Goal: Information Seeking & Learning: Learn about a topic

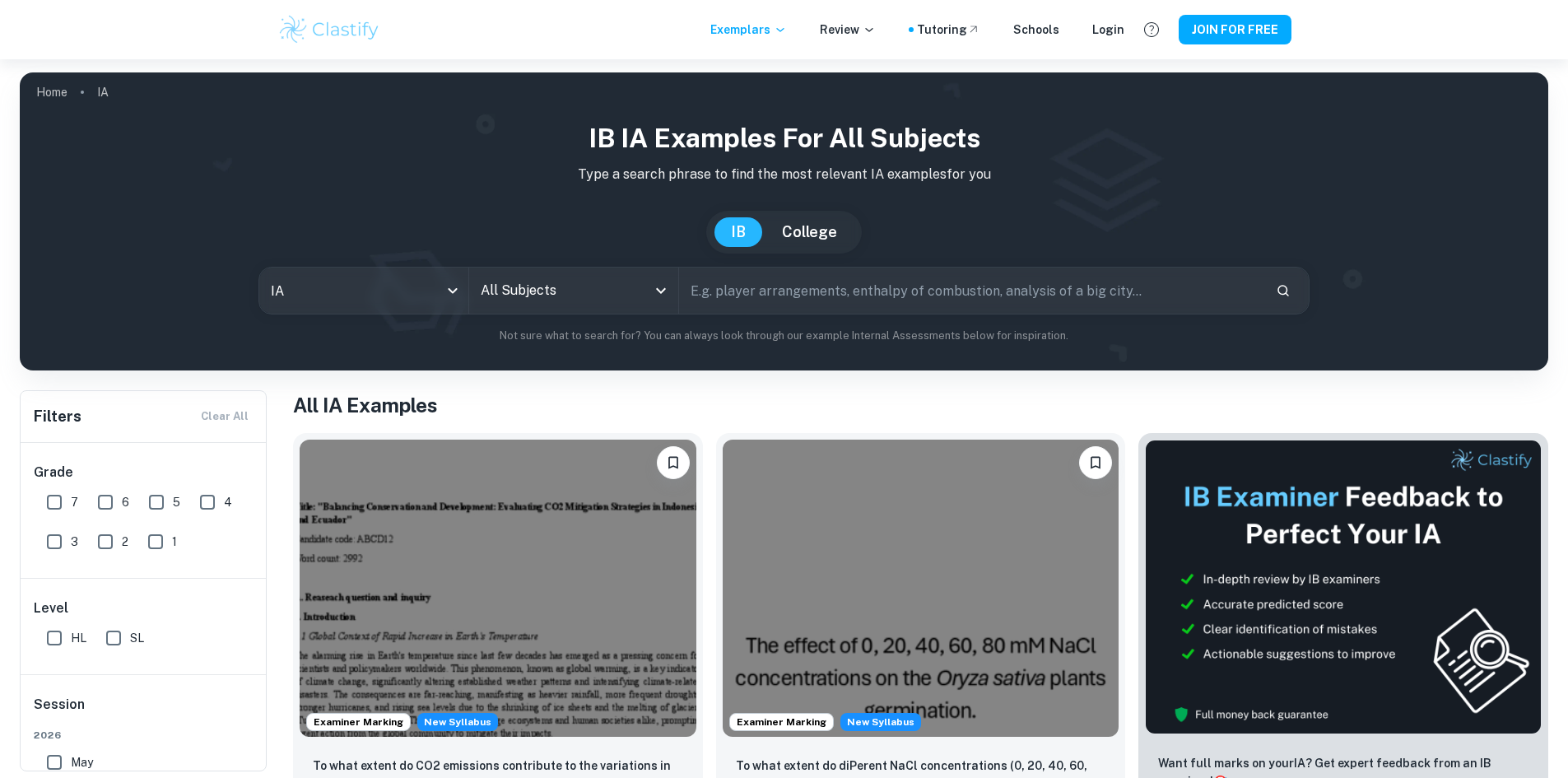
click at [762, 306] on input "text" at bounding box center [970, 291] width 583 height 47
click at [661, 288] on icon "Open" at bounding box center [661, 290] width 20 height 20
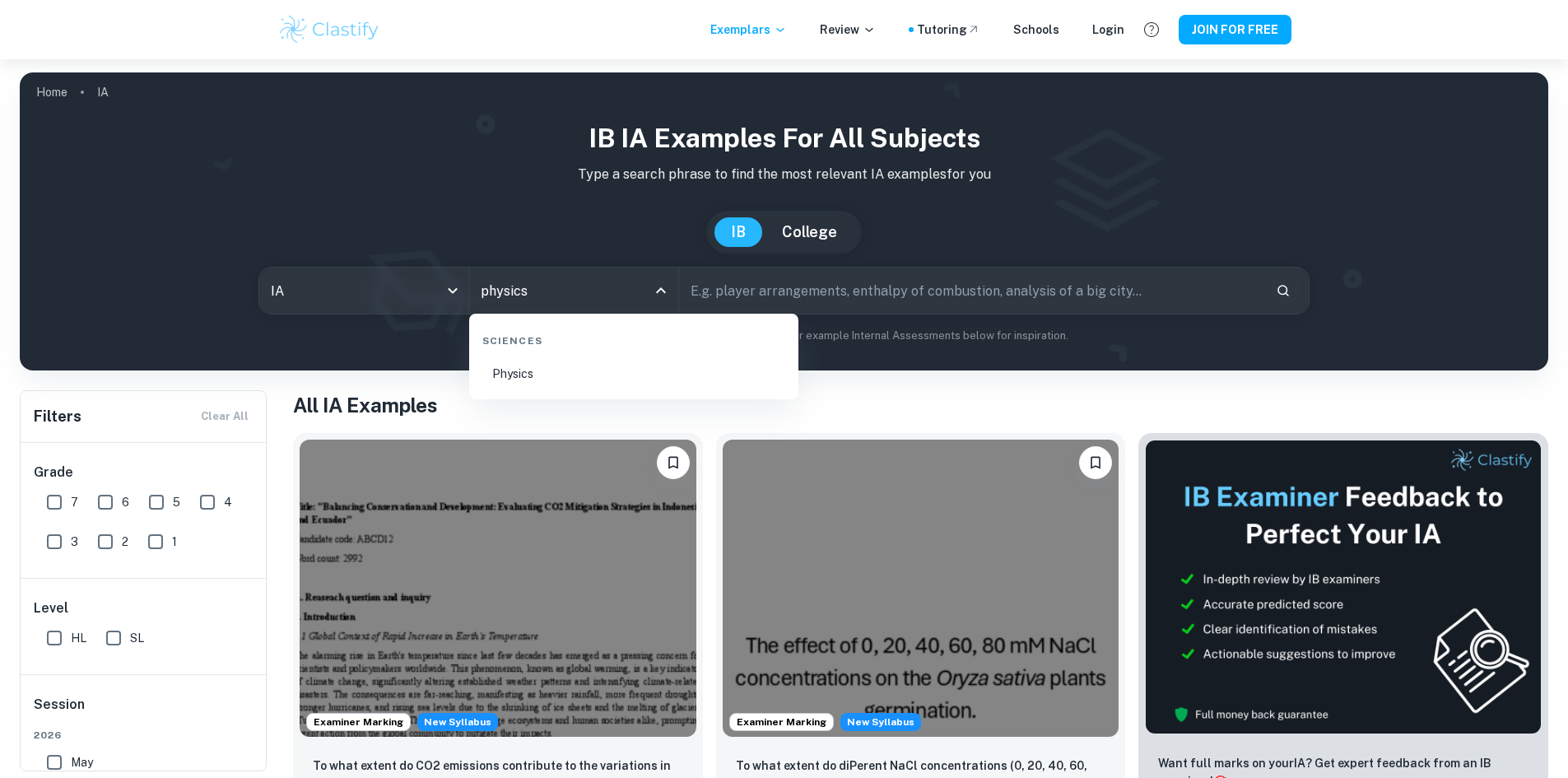
type input "physics"
click at [800, 292] on input "text" at bounding box center [970, 291] width 583 height 47
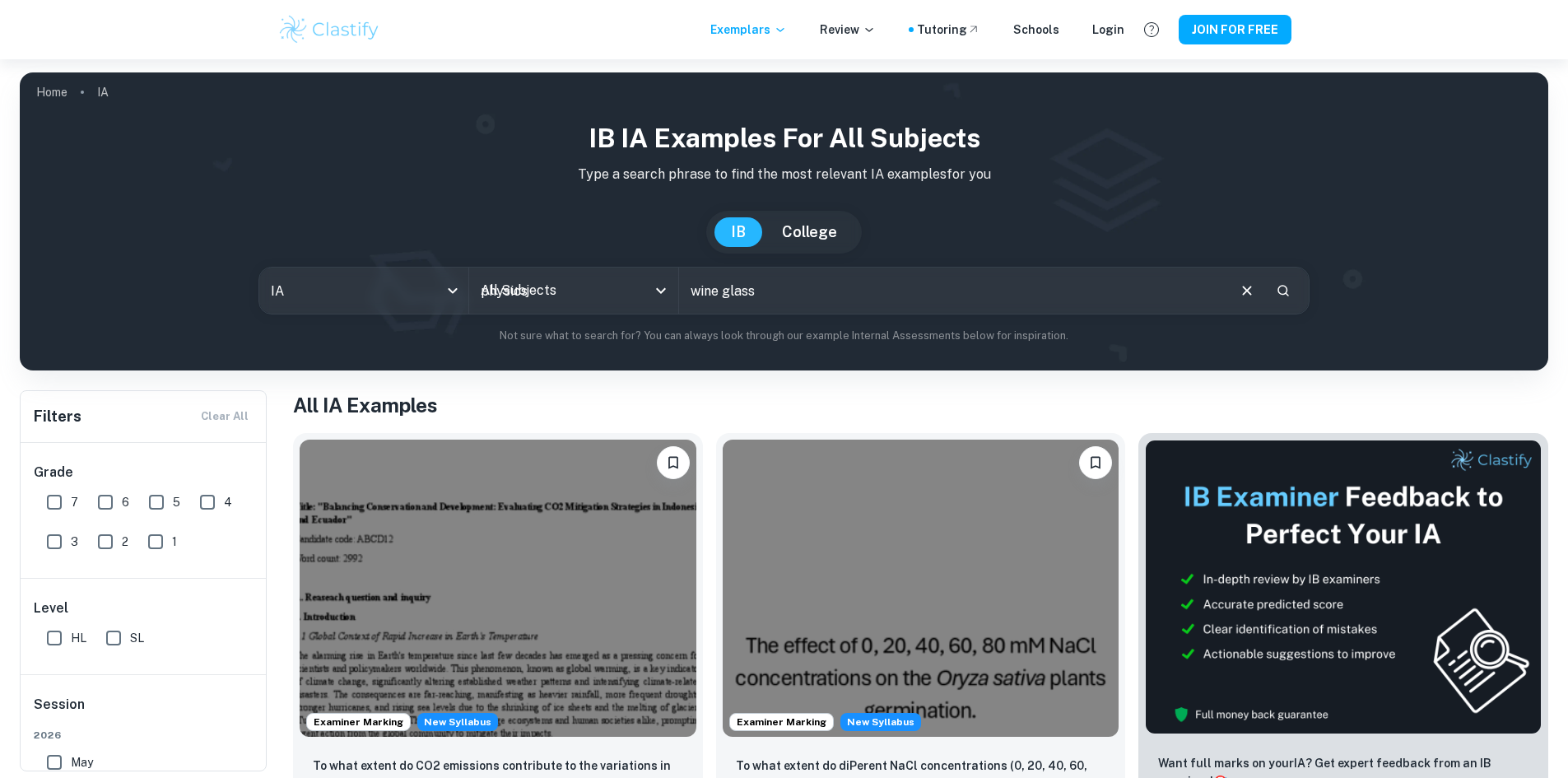
type input "wine glass"
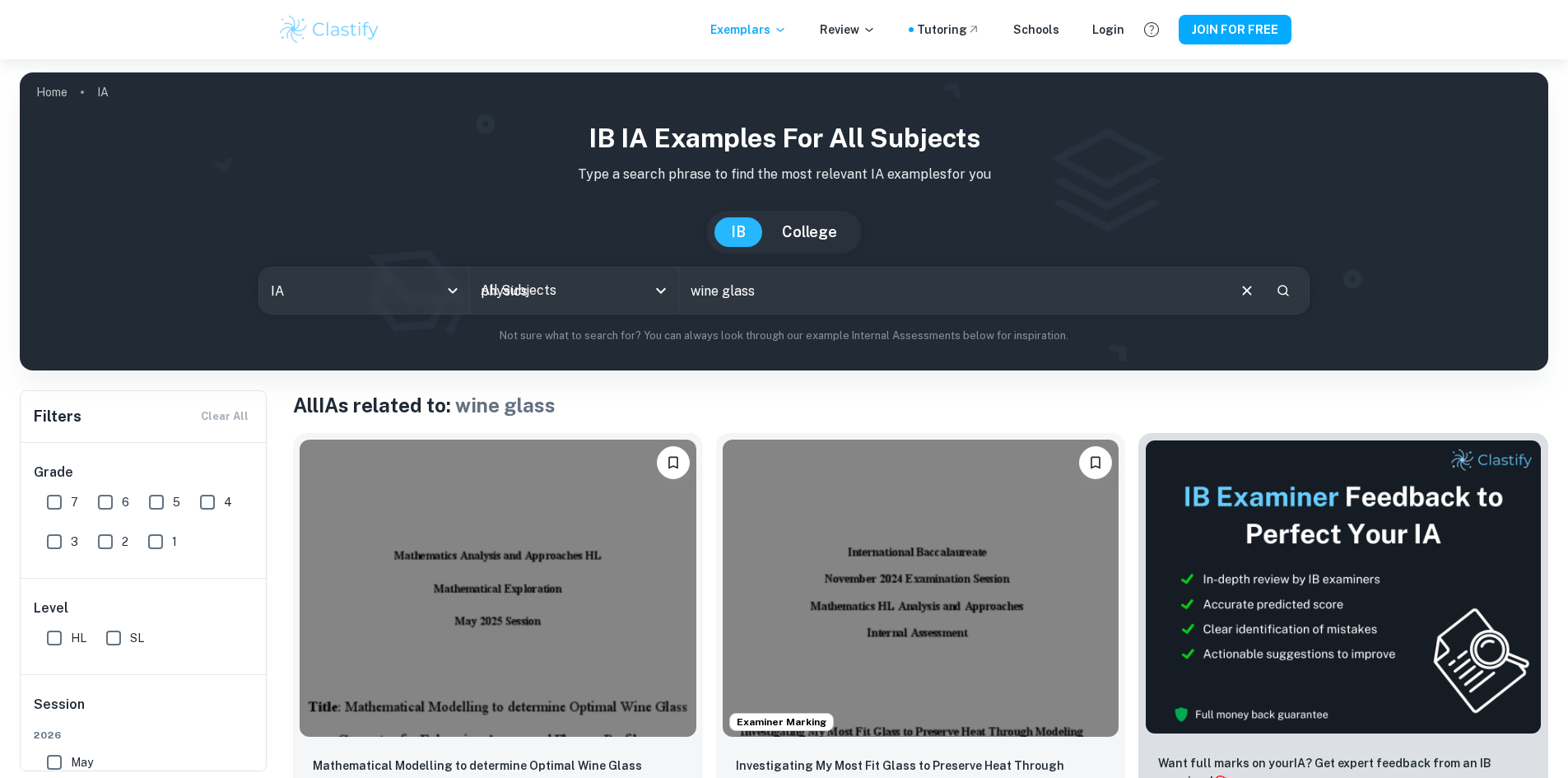
click at [583, 296] on input "physics" at bounding box center [561, 290] width 170 height 31
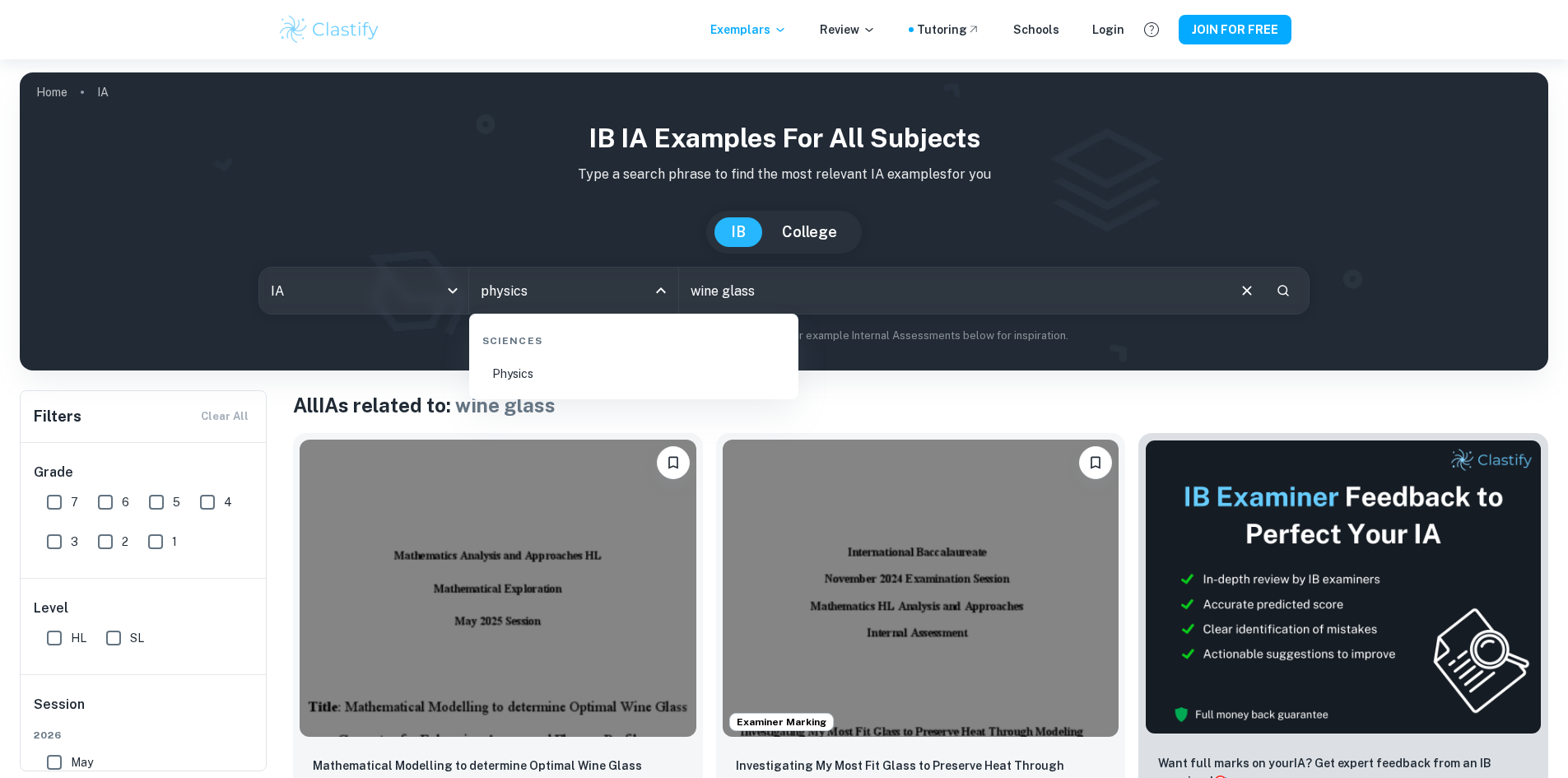
type input "physics"
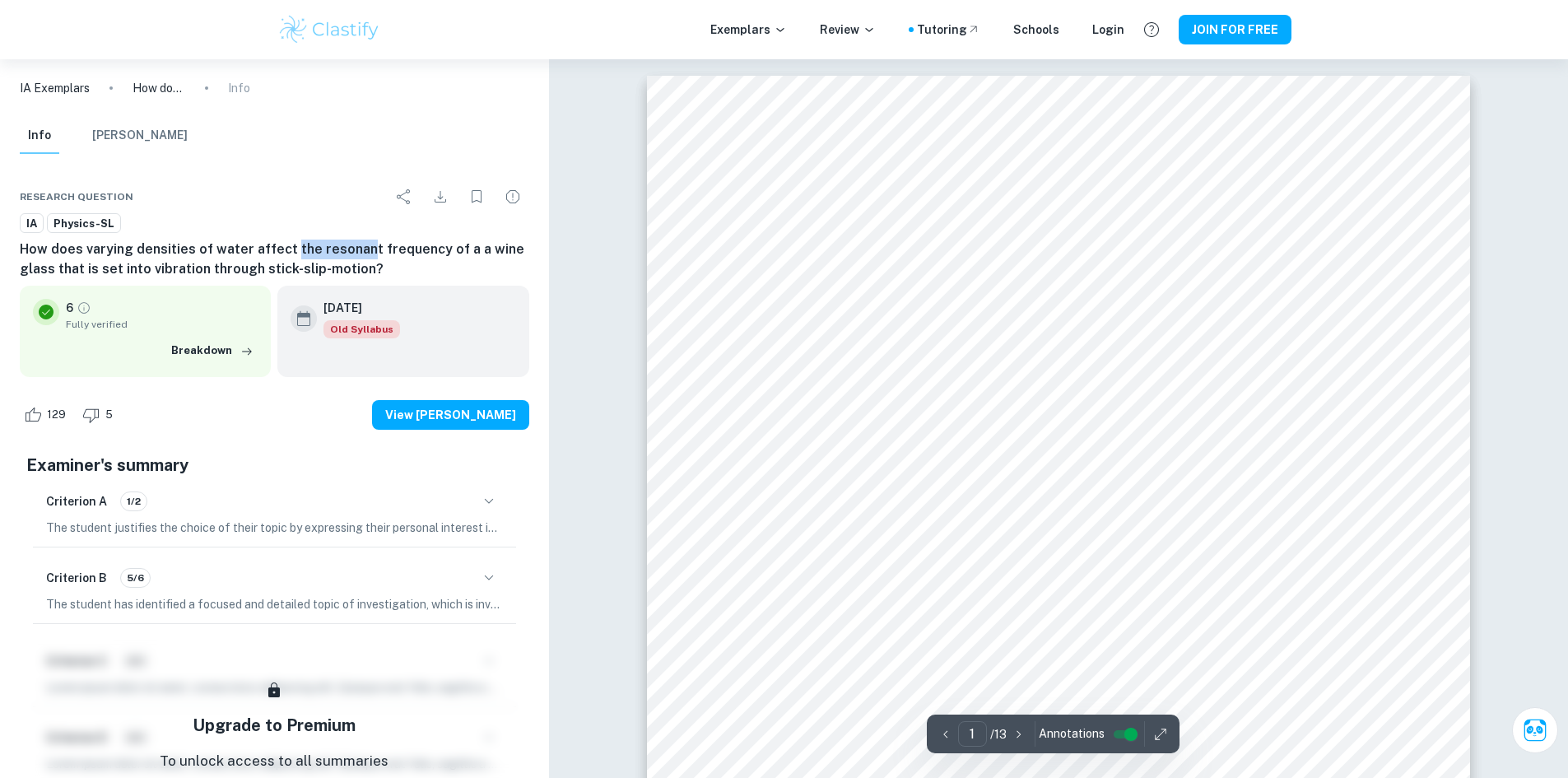
drag, startPoint x: 286, startPoint y: 250, endPoint x: 358, endPoint y: 246, distance: 72.1
click at [358, 246] on h6 "How does varying densities of water affect the resonant frequency of a a wine g…" at bounding box center [274, 259] width 509 height 40
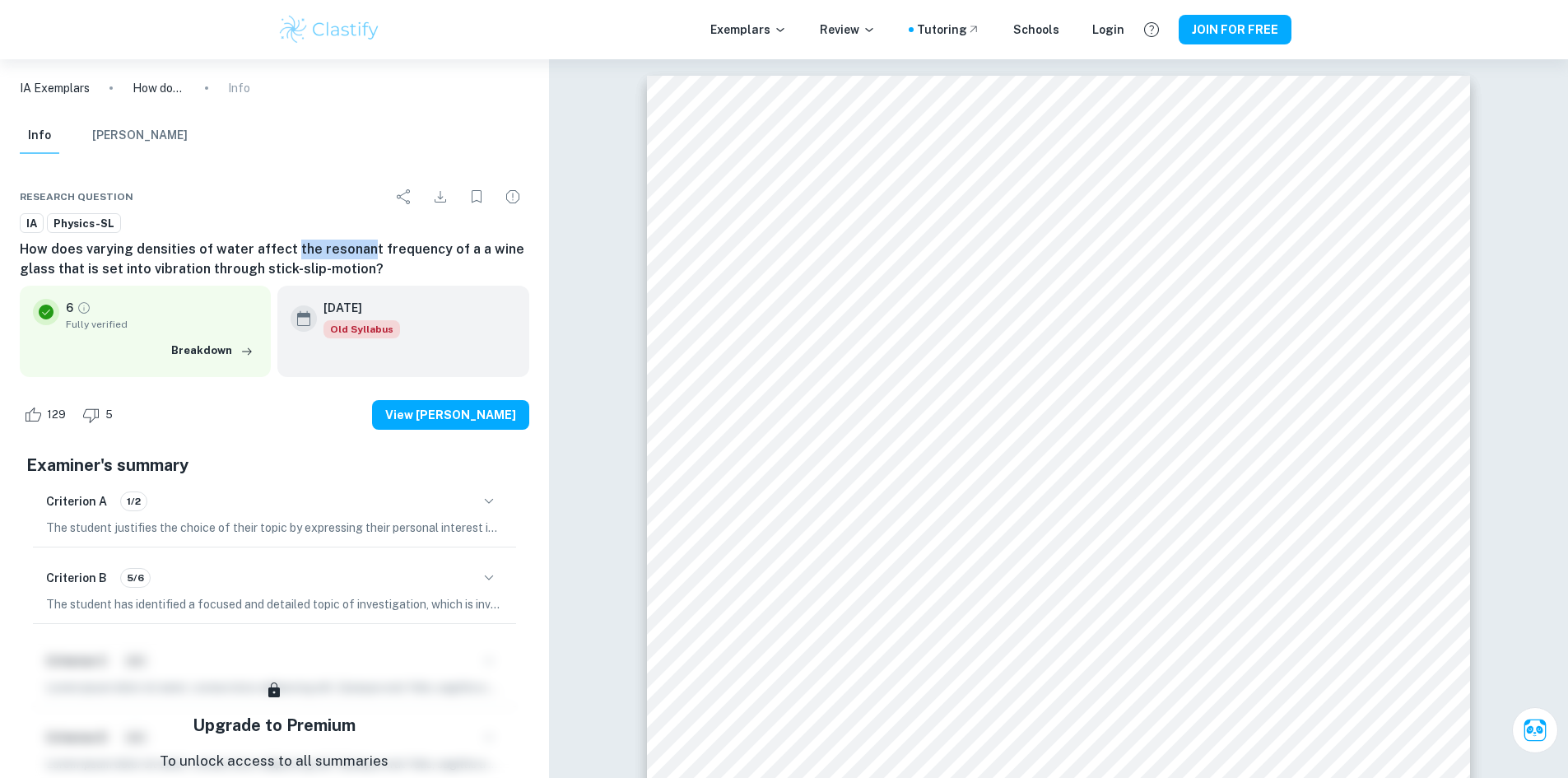
click at [358, 246] on h6 "How does varying densities of water affect the resonant frequency of a a wine g…" at bounding box center [274, 259] width 509 height 40
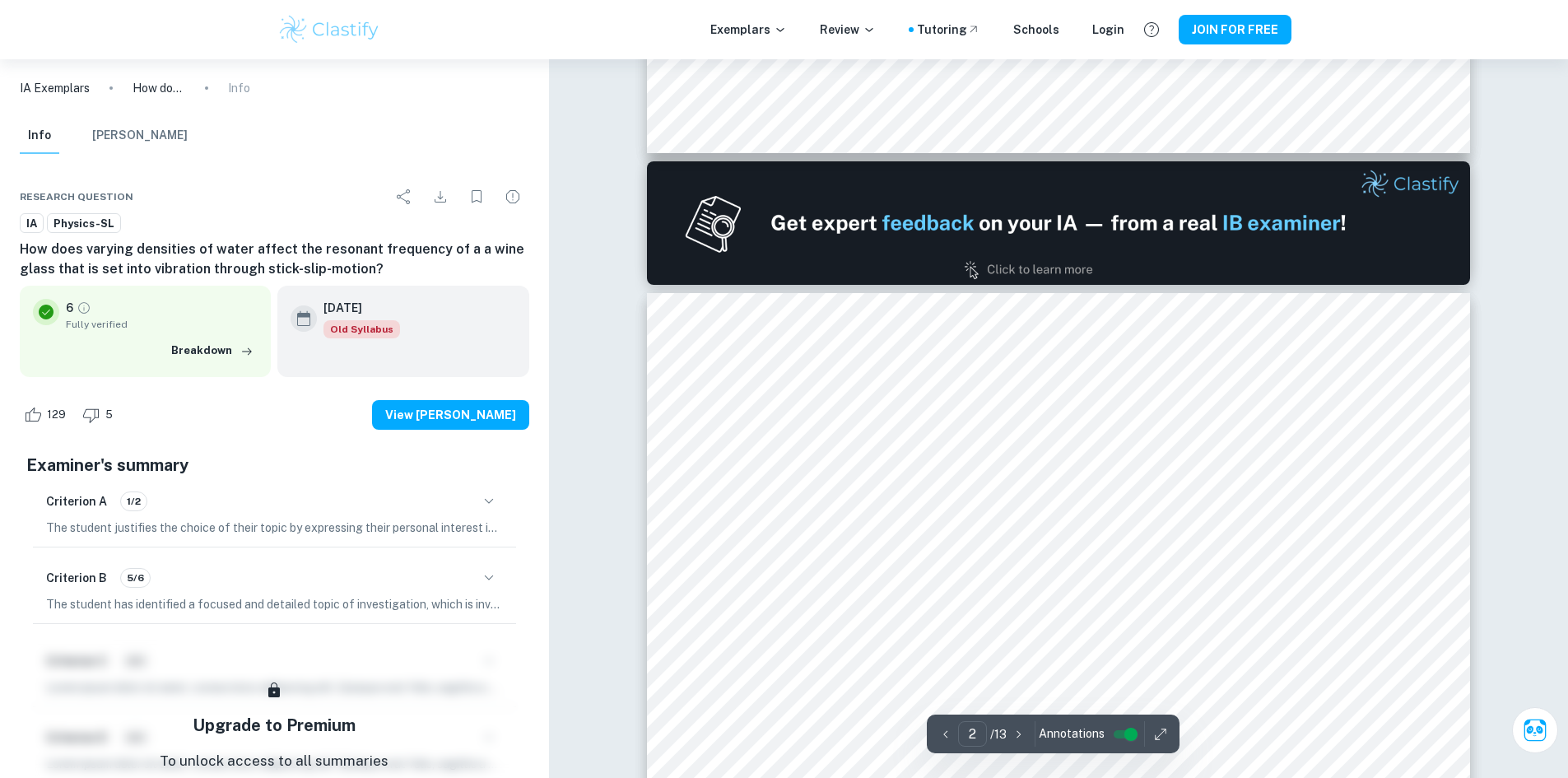
type input "1"
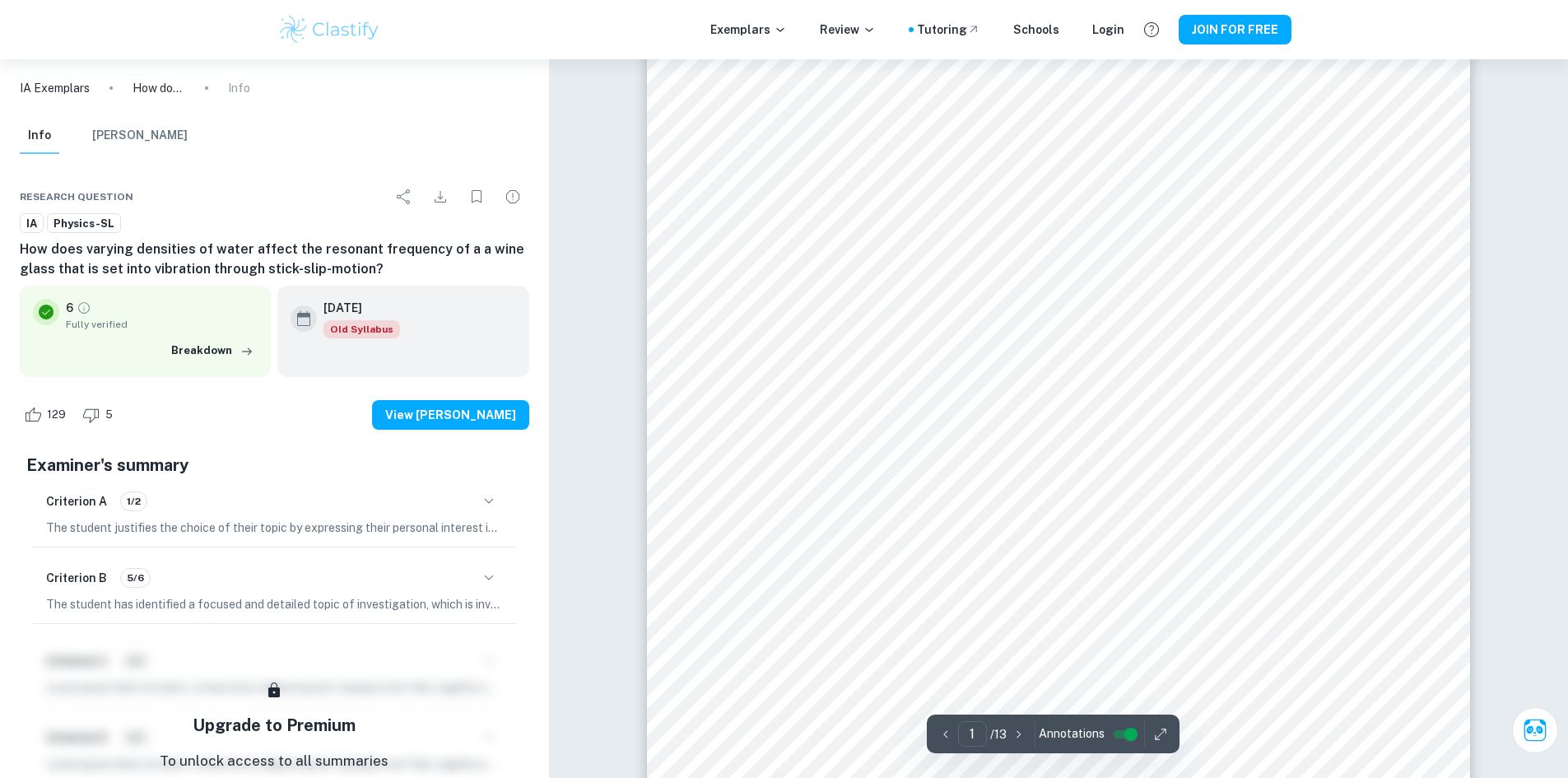
scroll to position [83, 0]
